Goal: Task Accomplishment & Management: Manage account settings

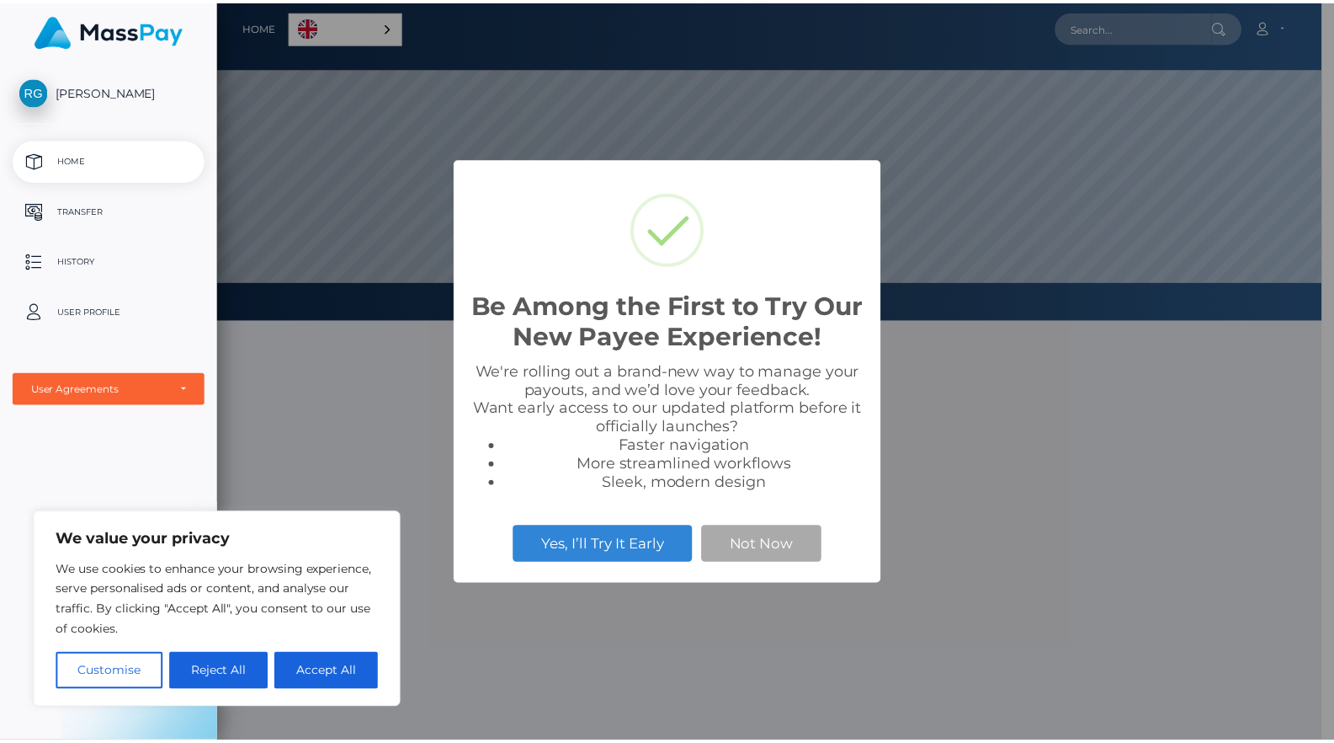
scroll to position [320, 1115]
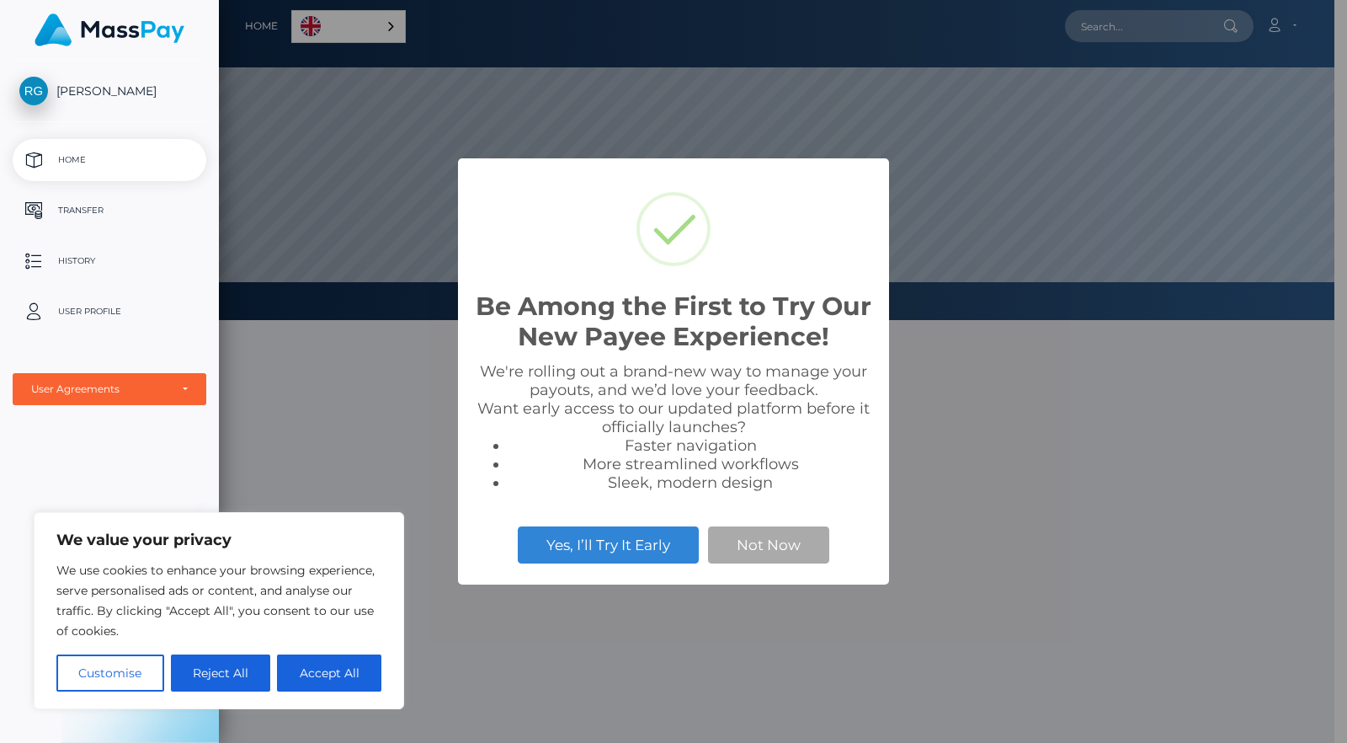
click at [633, 316] on h2 "Be Among the First to Try Our New Payee Experience!" at bounding box center [673, 321] width 397 height 61
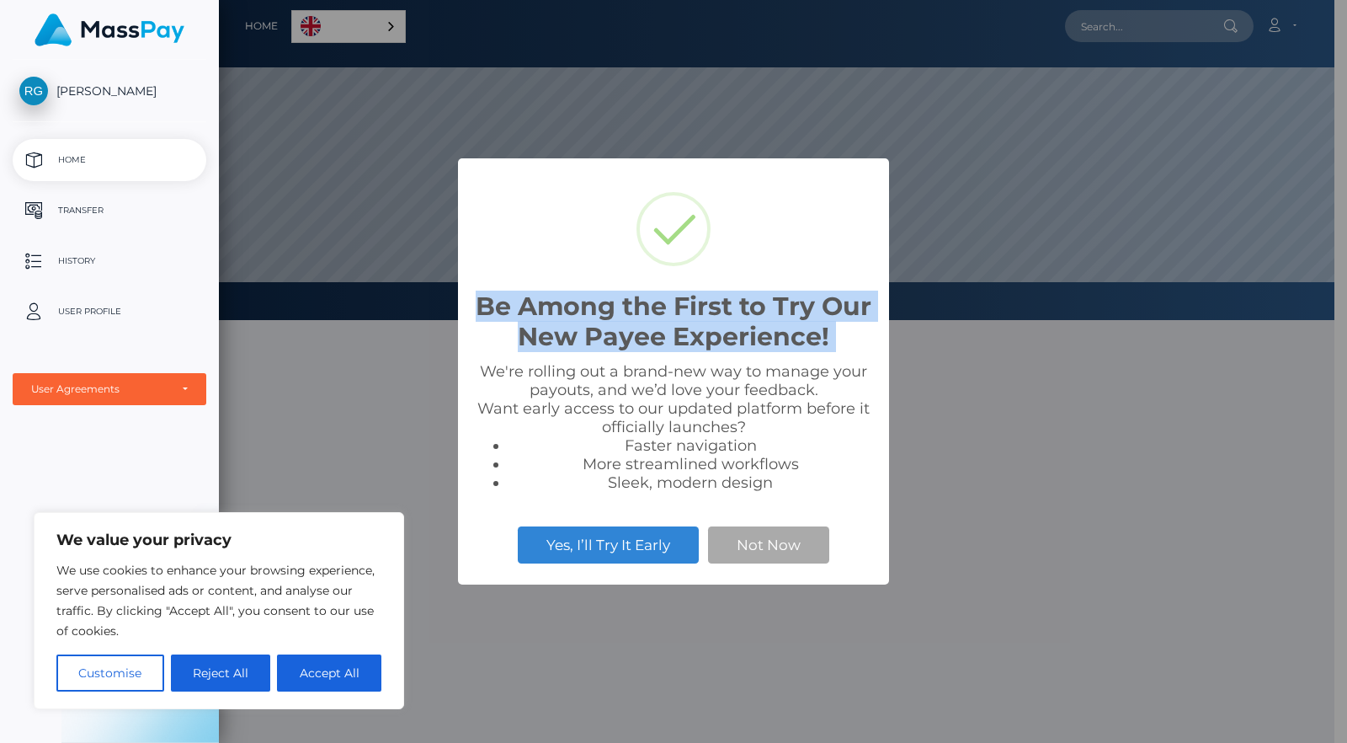
click at [633, 316] on h2 "Be Among the First to Try Our New Payee Experience!" at bounding box center [673, 321] width 397 height 61
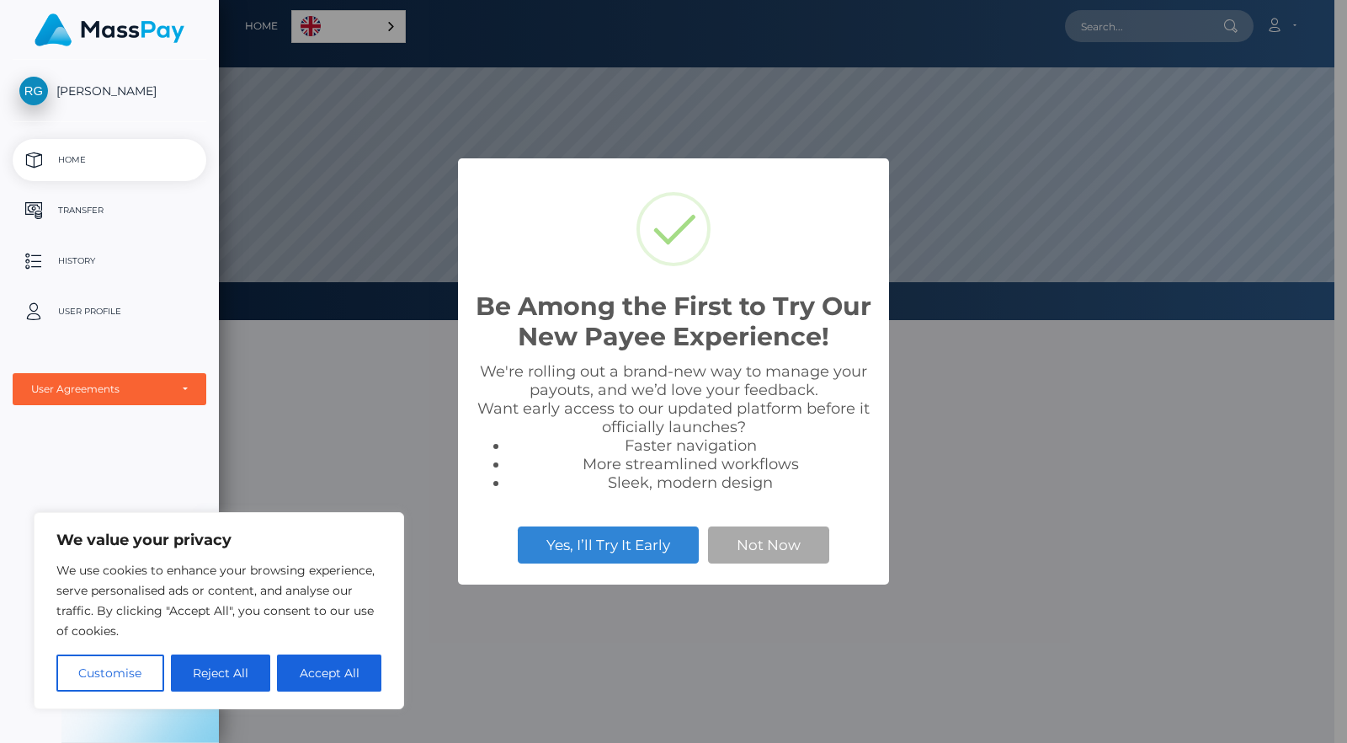
click at [650, 368] on div "We're rolling out a brand-new way to manage your payouts, and we’d love your fe…" at bounding box center [673, 427] width 397 height 130
click at [766, 541] on button "Not Now" at bounding box center [768, 544] width 121 height 37
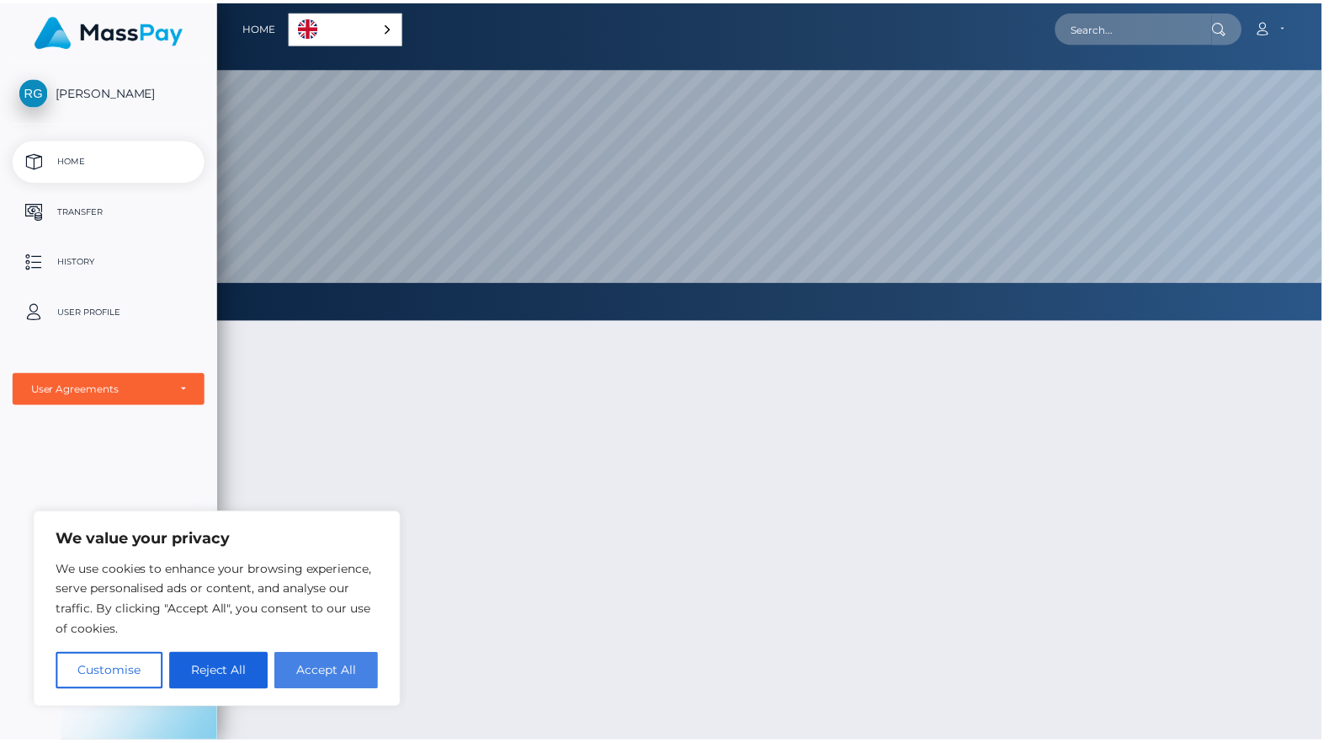
scroll to position [841523, 840727]
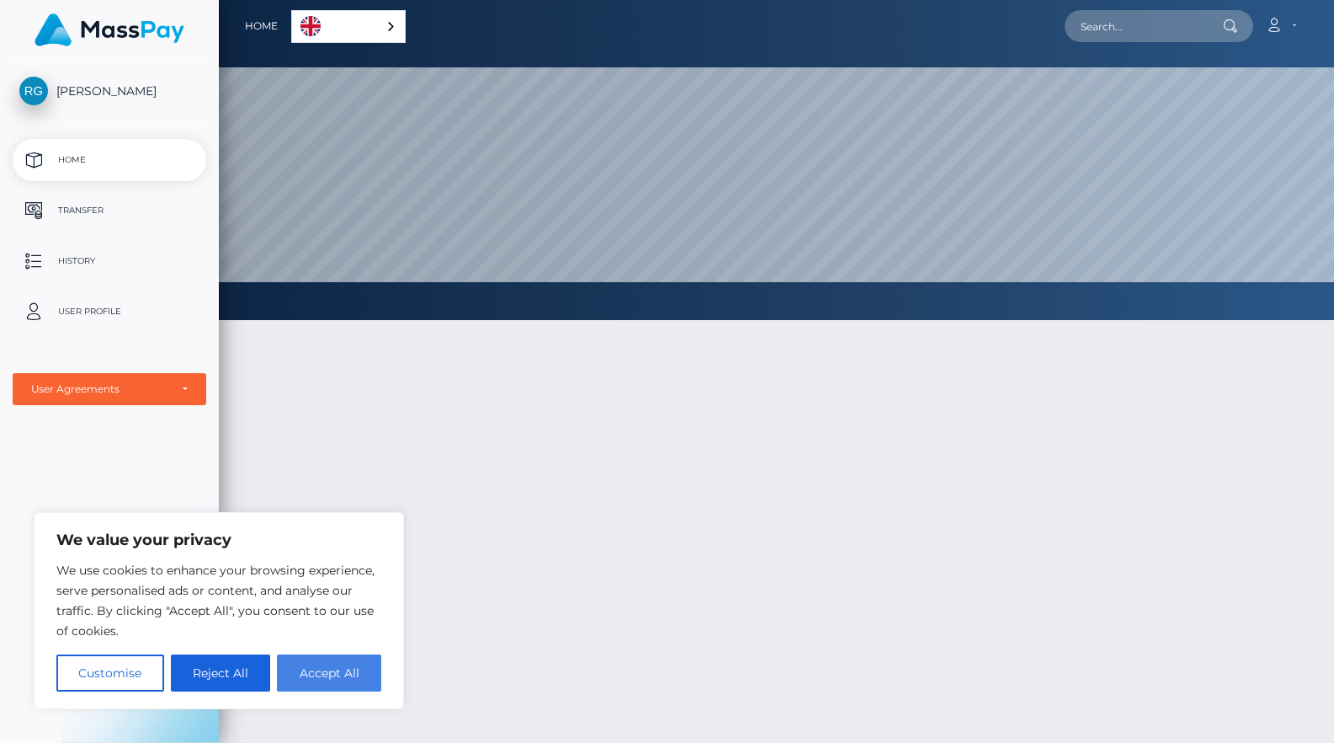
click at [332, 666] on button "Accept All" at bounding box center [329, 672] width 104 height 37
checkbox input "true"
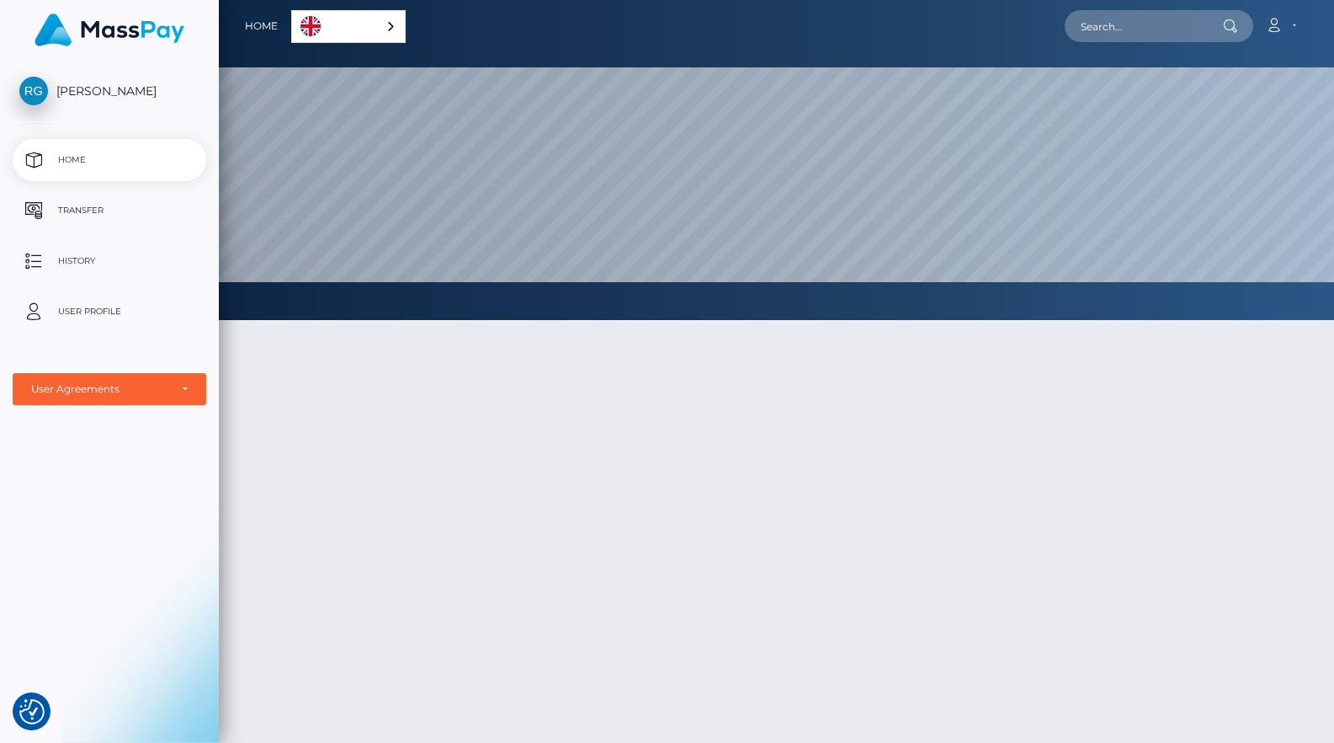
click at [369, 31] on link "English" at bounding box center [348, 26] width 113 height 31
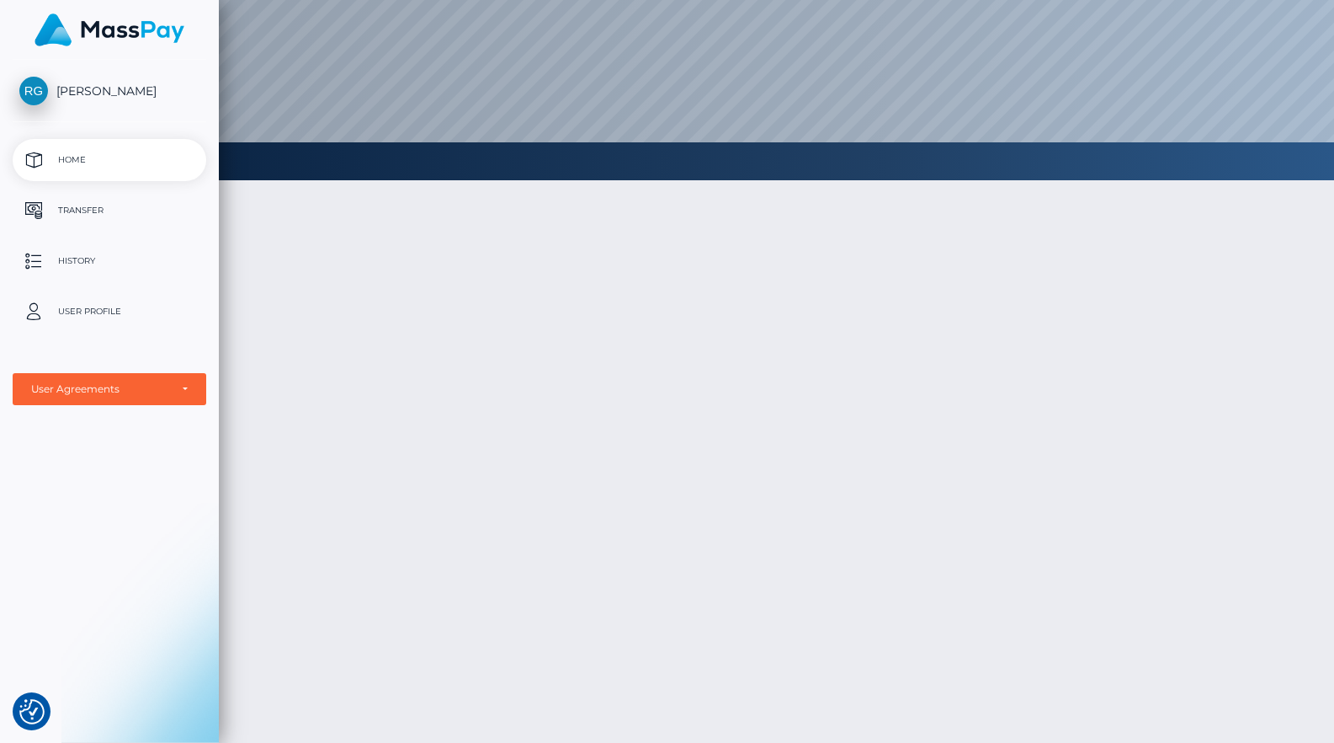
scroll to position [0, 0]
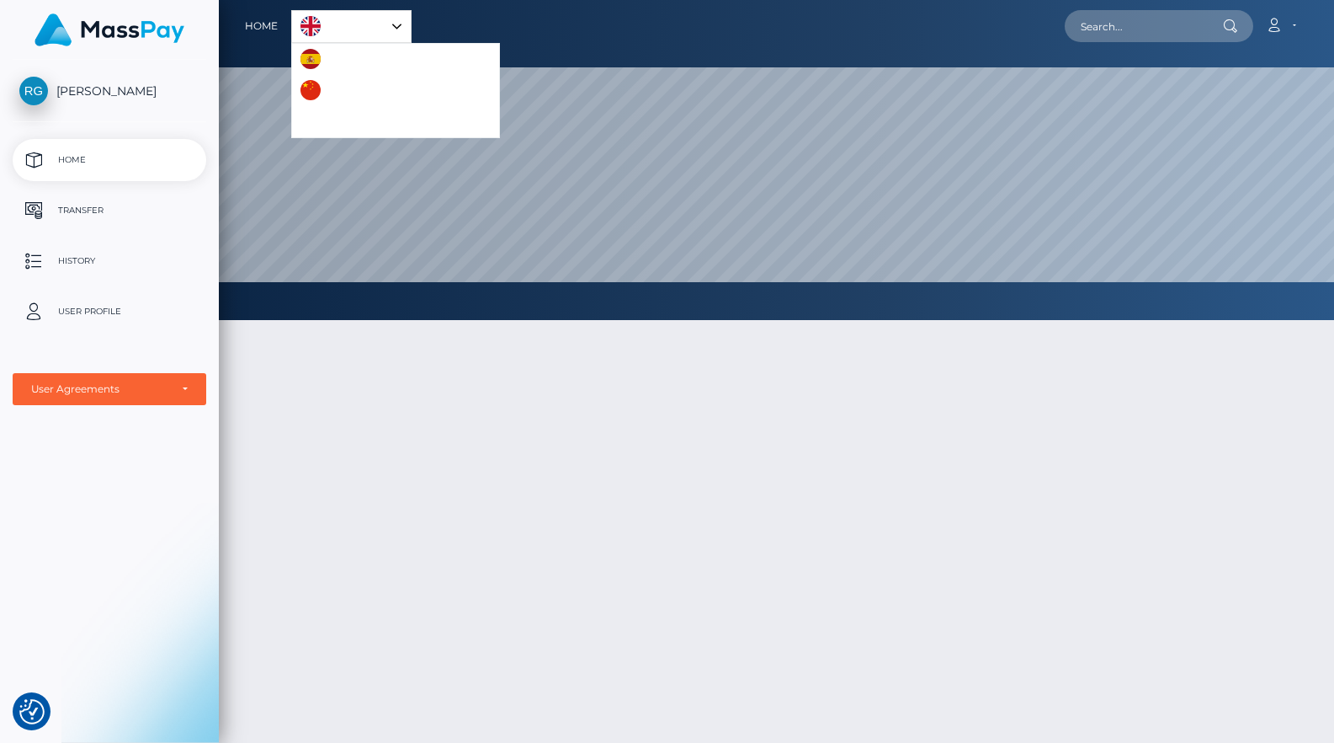
click at [346, 73] on link "Español" at bounding box center [339, 59] width 94 height 31
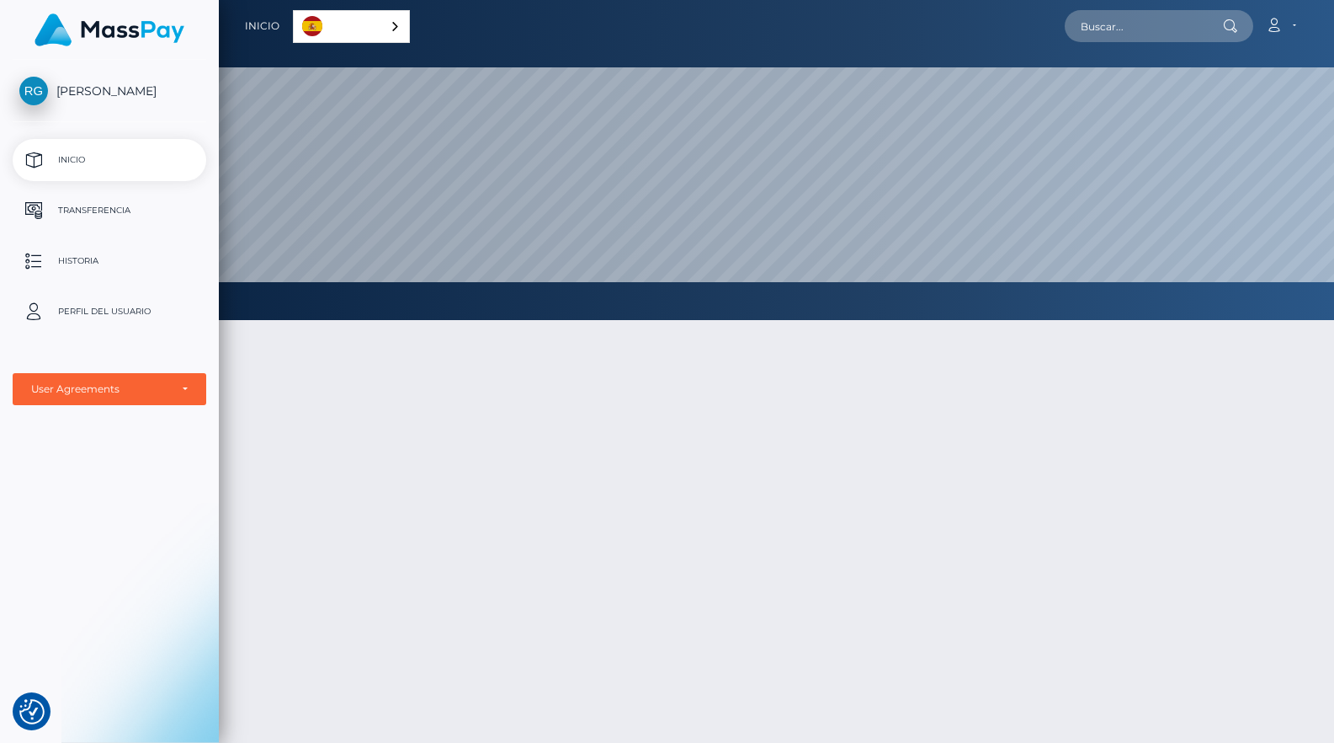
click at [379, 24] on div "Español" at bounding box center [351, 26] width 117 height 33
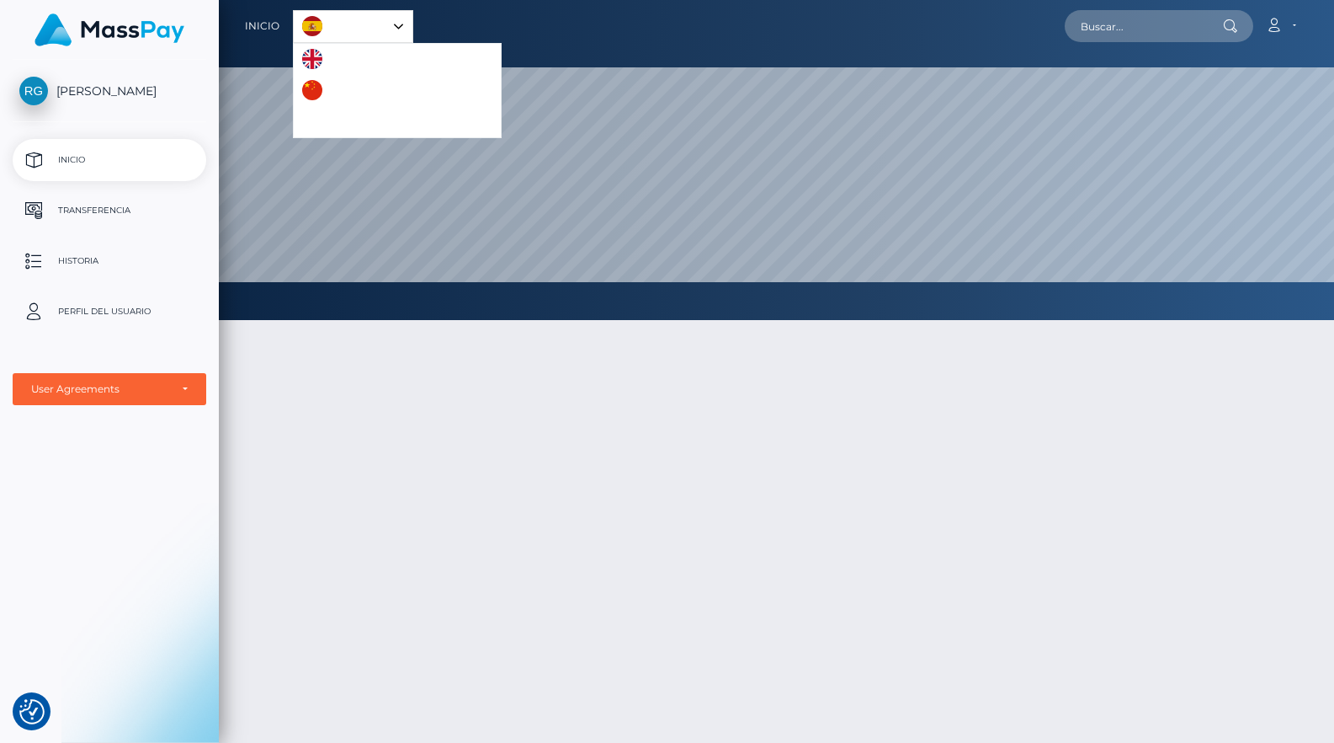
click at [355, 107] on link "Português ([GEOGRAPHIC_DATA])" at bounding box center [397, 121] width 207 height 31
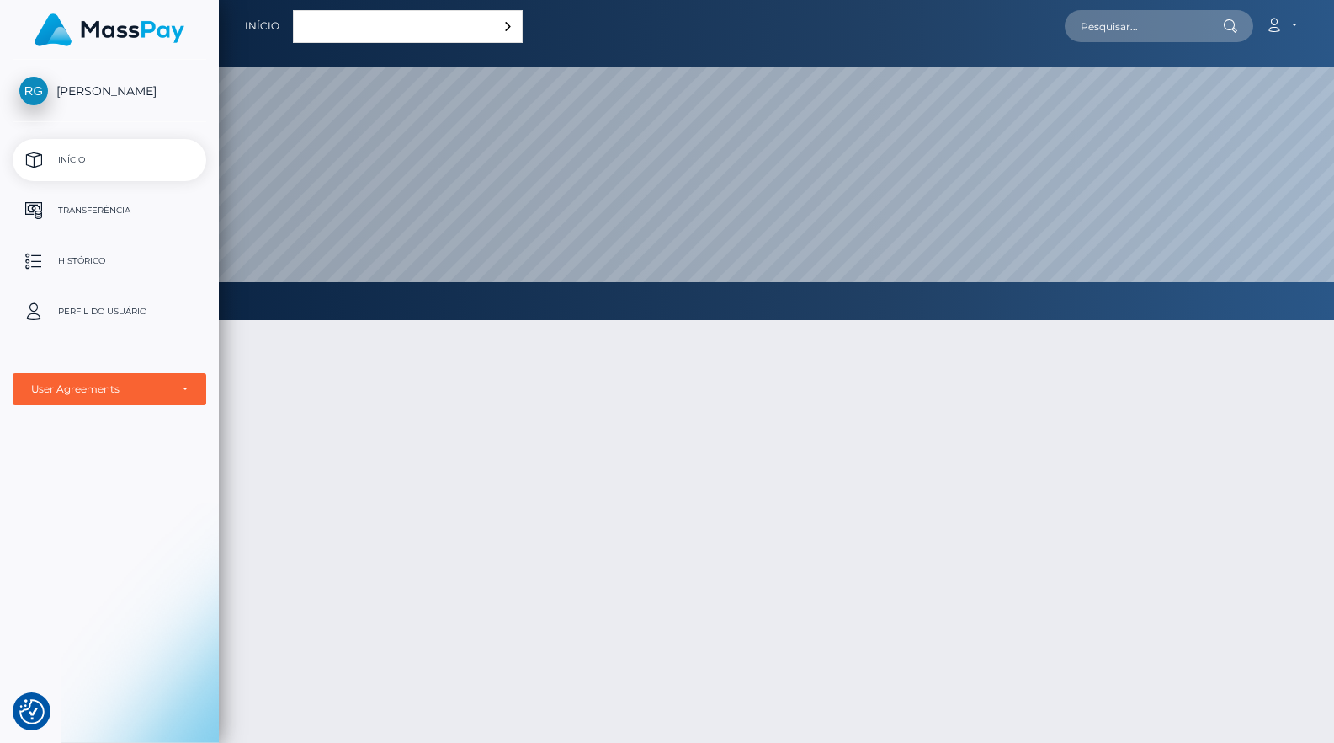
click at [559, 37] on div "Conta Editar perfil Fazer logout" at bounding box center [915, 25] width 785 height 35
click at [428, 22] on div "Português ([GEOGRAPHIC_DATA])" at bounding box center [408, 26] width 230 height 33
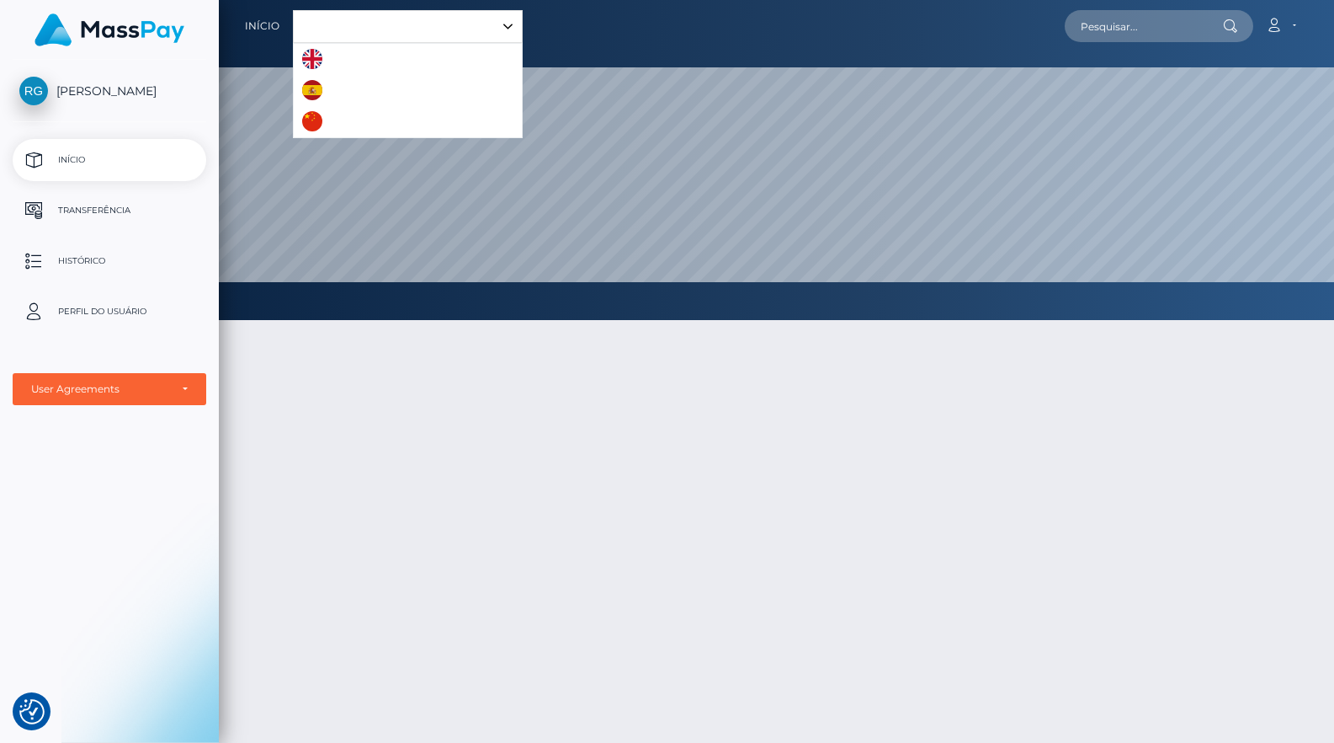
click at [332, 68] on link "English" at bounding box center [340, 59] width 92 height 31
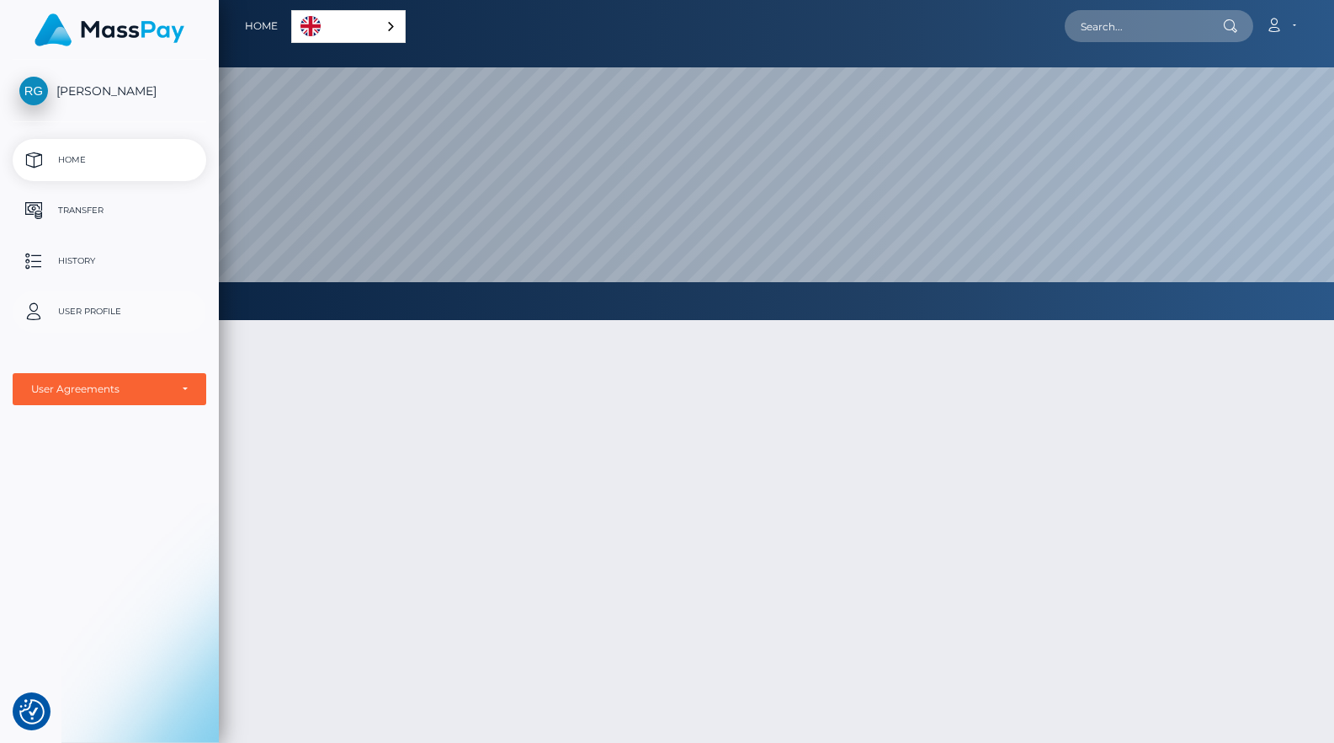
click at [96, 301] on p "User Profile" at bounding box center [109, 311] width 180 height 25
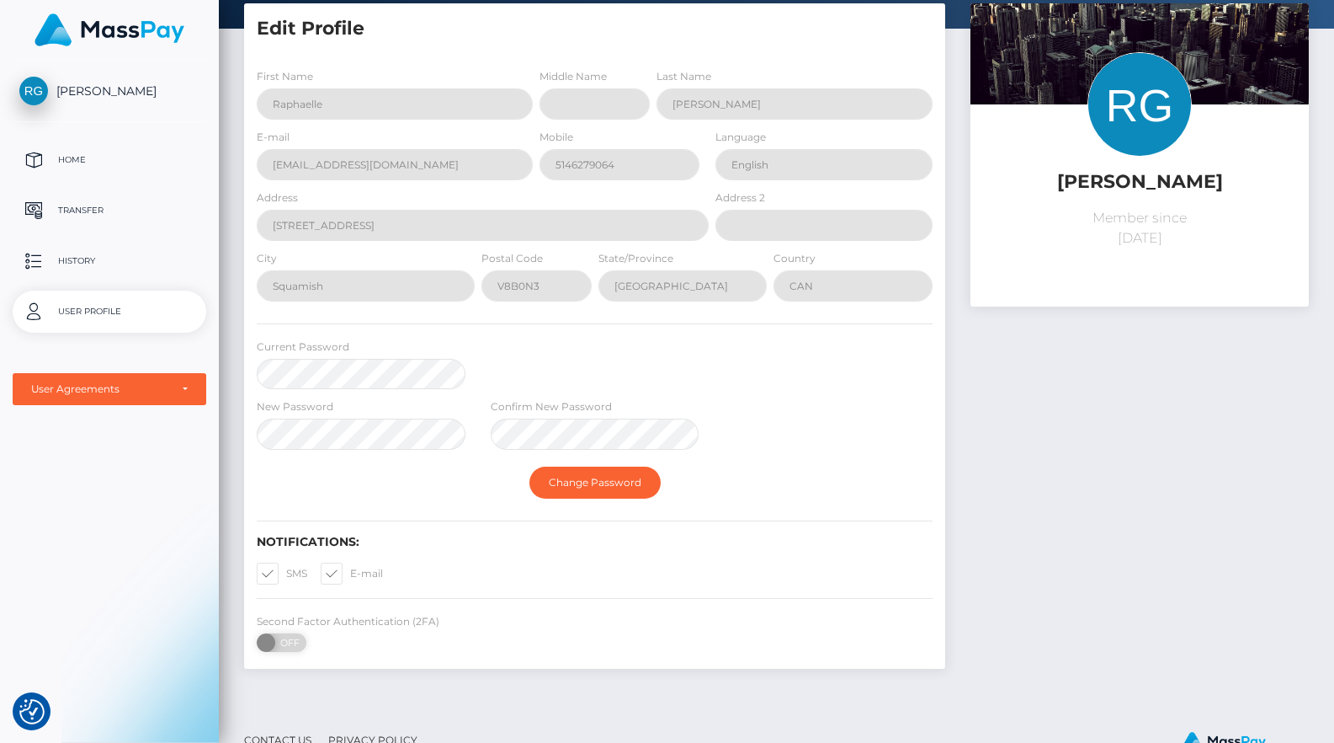
scroll to position [135, 0]
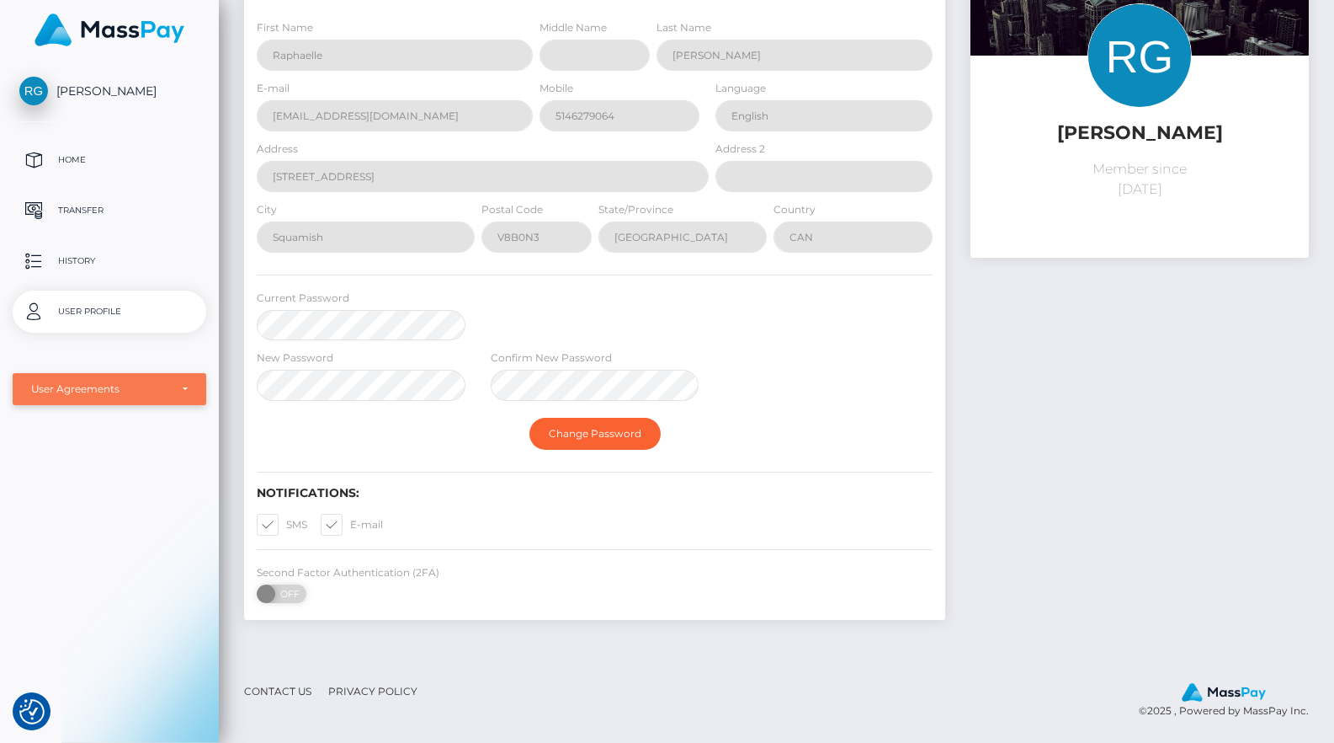
click at [120, 396] on div "User Agreements" at bounding box center [100, 388] width 138 height 13
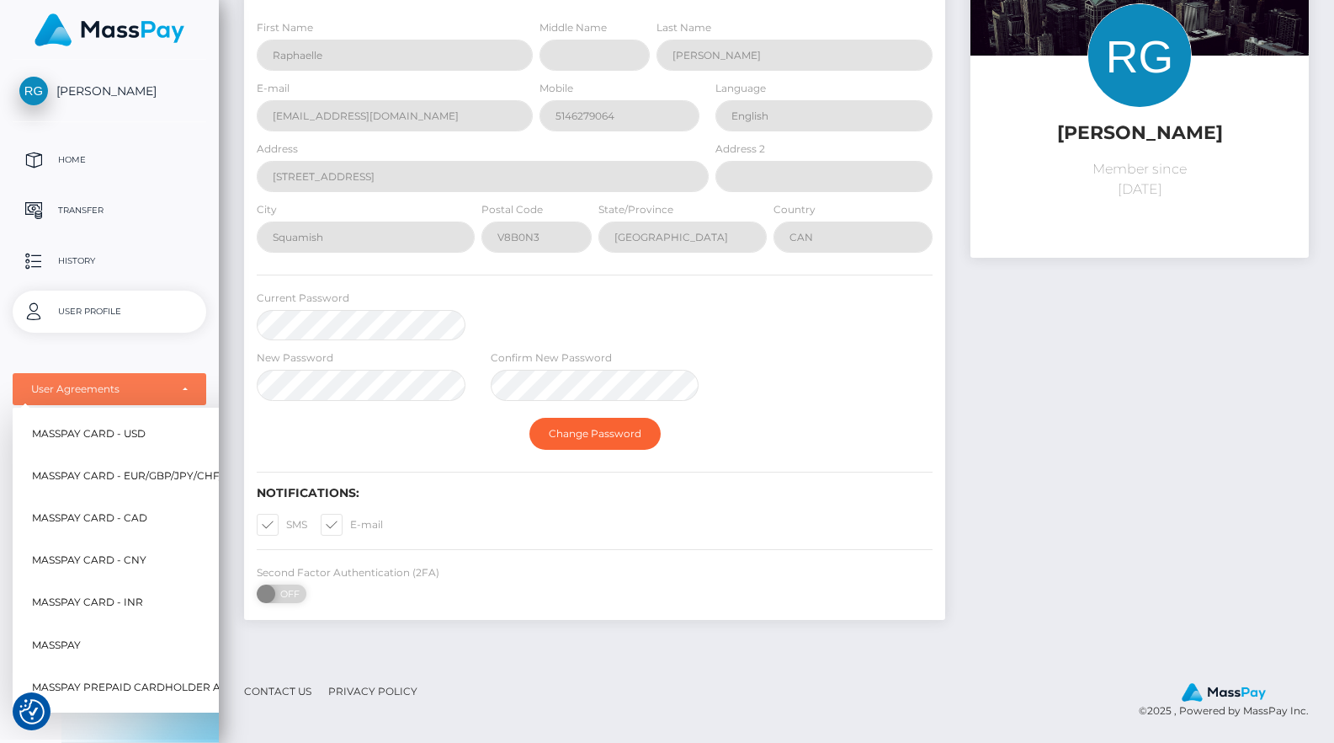
click at [146, 510] on link "MassPay Card - CAD" at bounding box center [168, 518] width 286 height 38
select select "3"
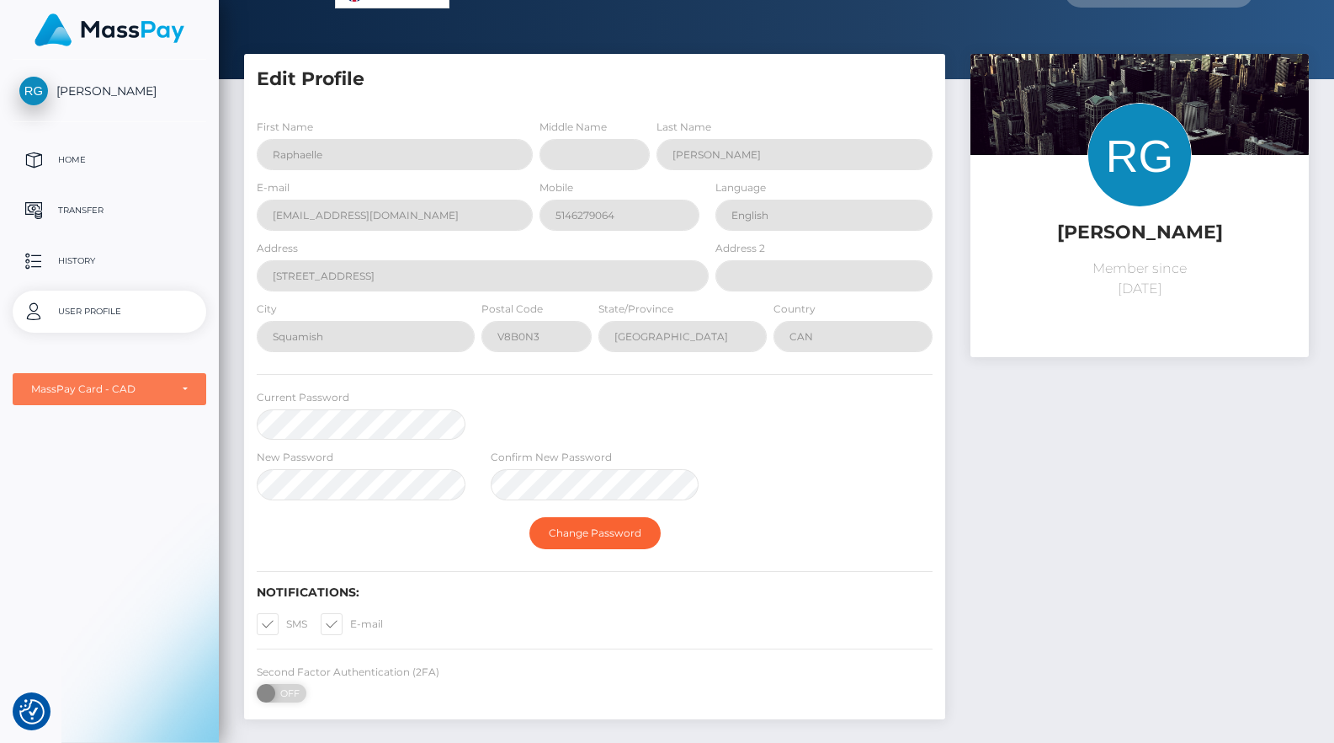
scroll to position [0, 0]
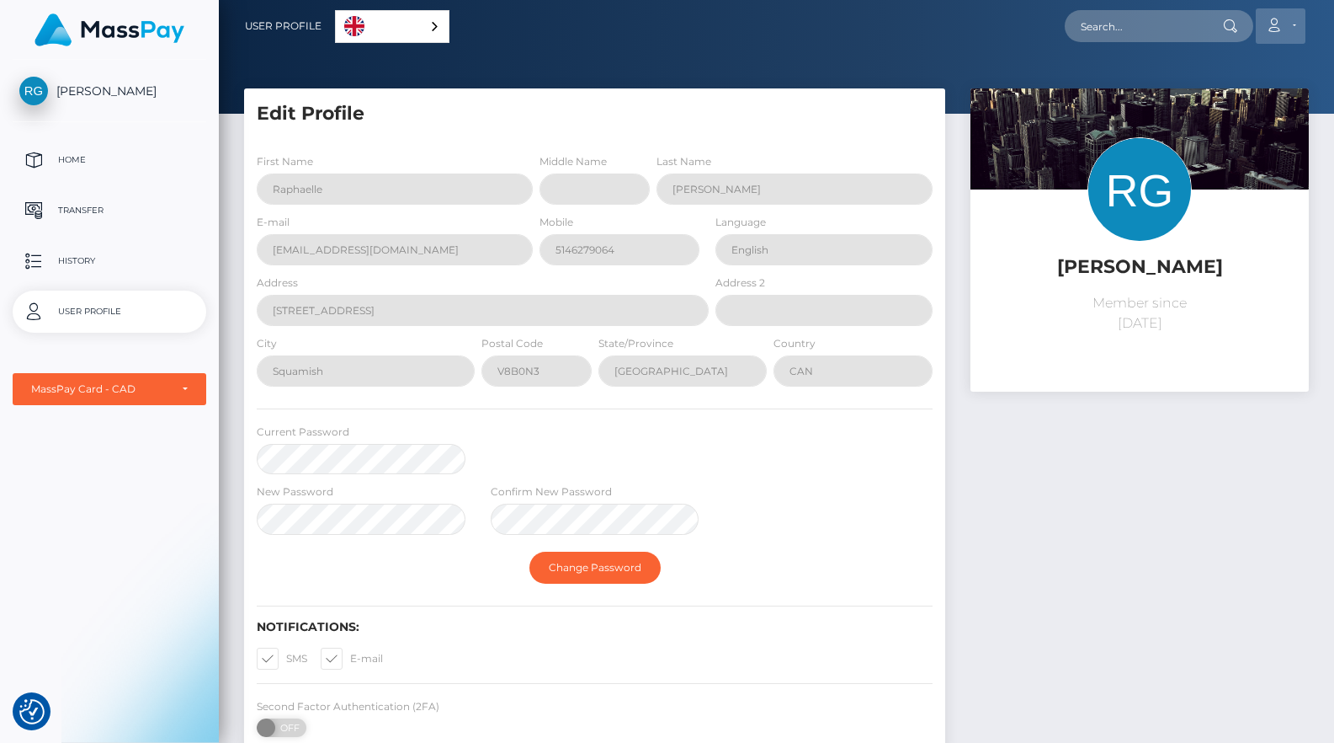
click at [1274, 29] on icon at bounding box center [1274, 25] width 18 height 13
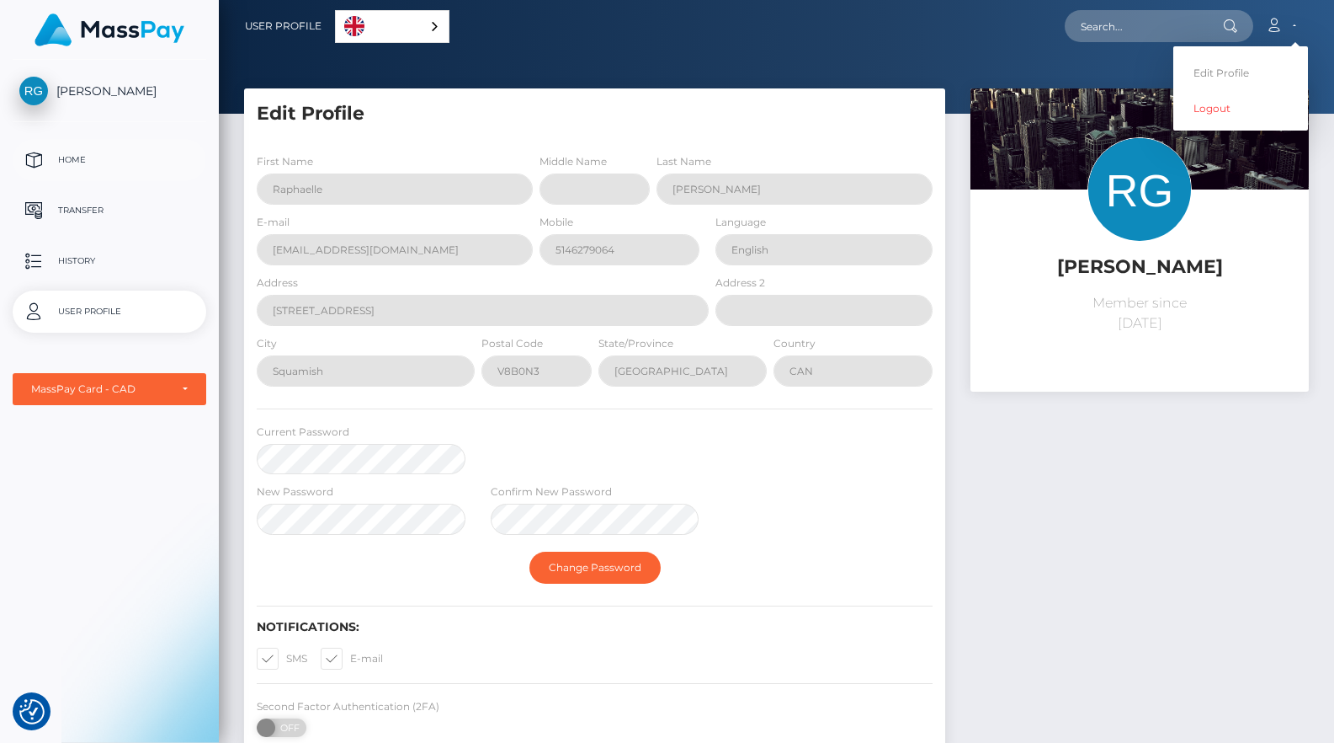
click at [78, 152] on p "Home" at bounding box center [109, 159] width 180 height 25
